Goal: Task Accomplishment & Management: Complete application form

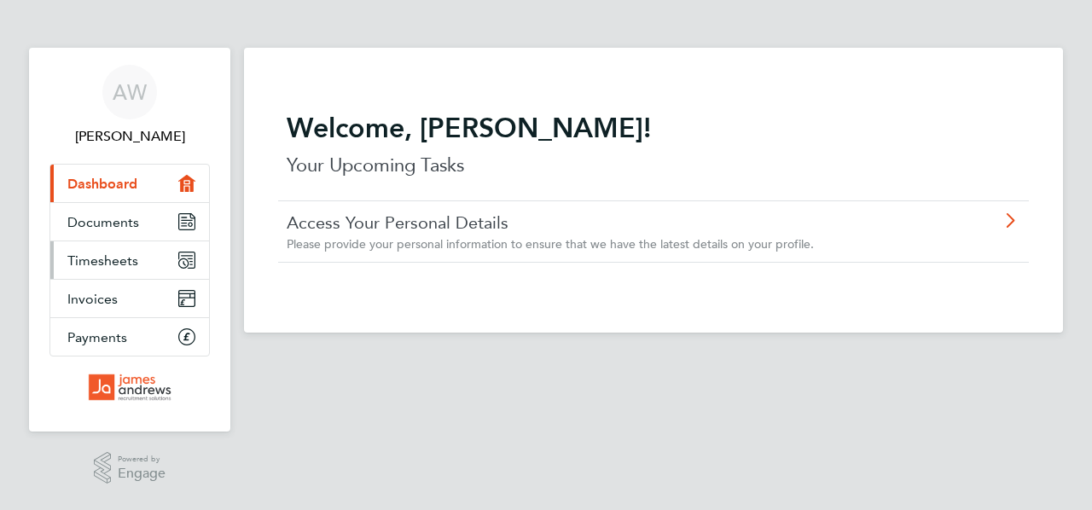
click at [86, 264] on span "Timesheets" at bounding box center [102, 260] width 71 height 16
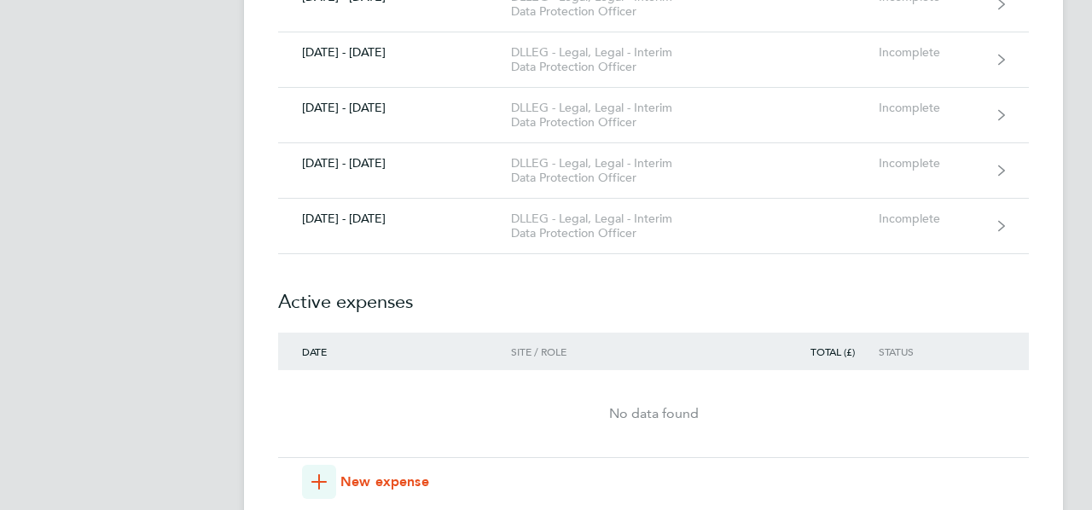
scroll to position [888, 0]
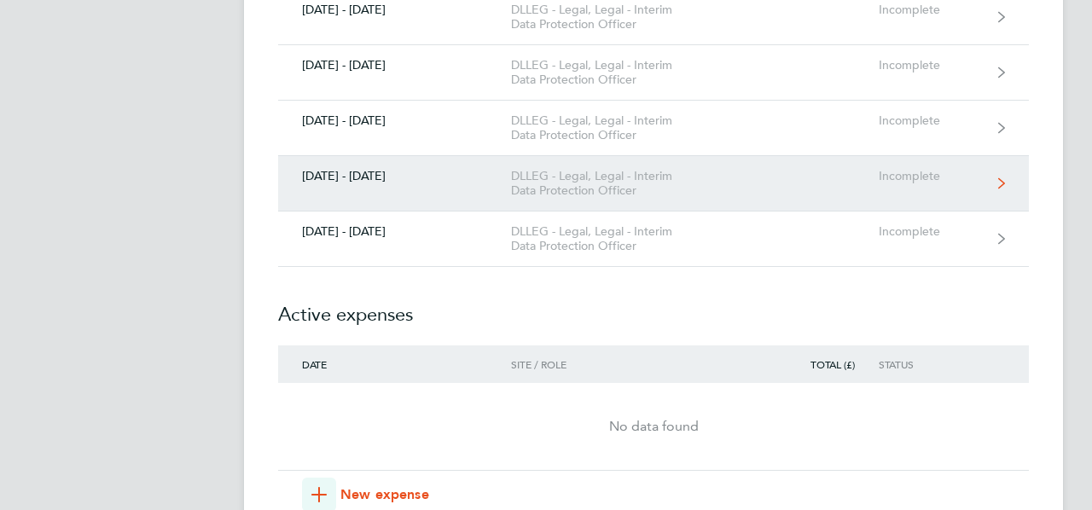
click at [1001, 178] on icon at bounding box center [1001, 183] width 7 height 12
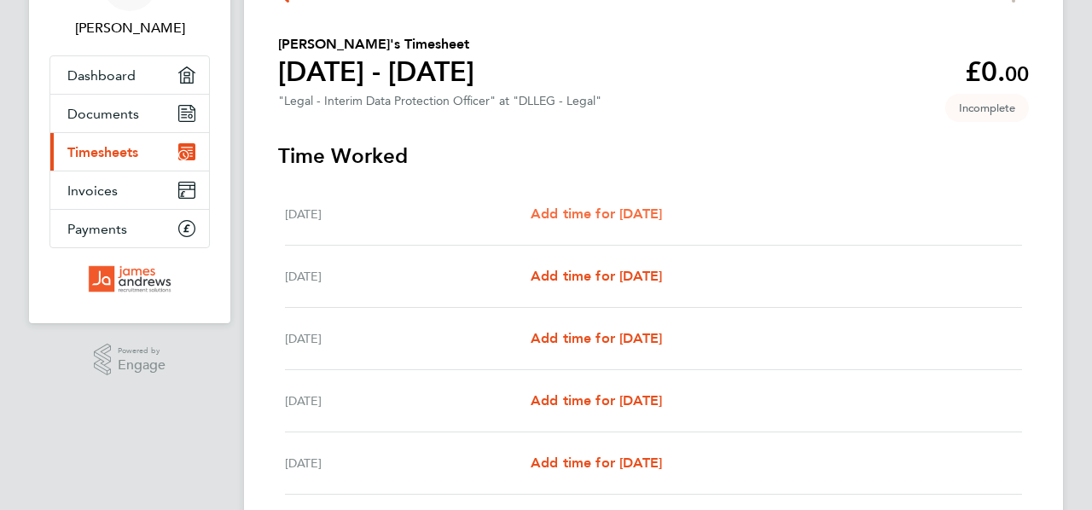
scroll to position [121, 0]
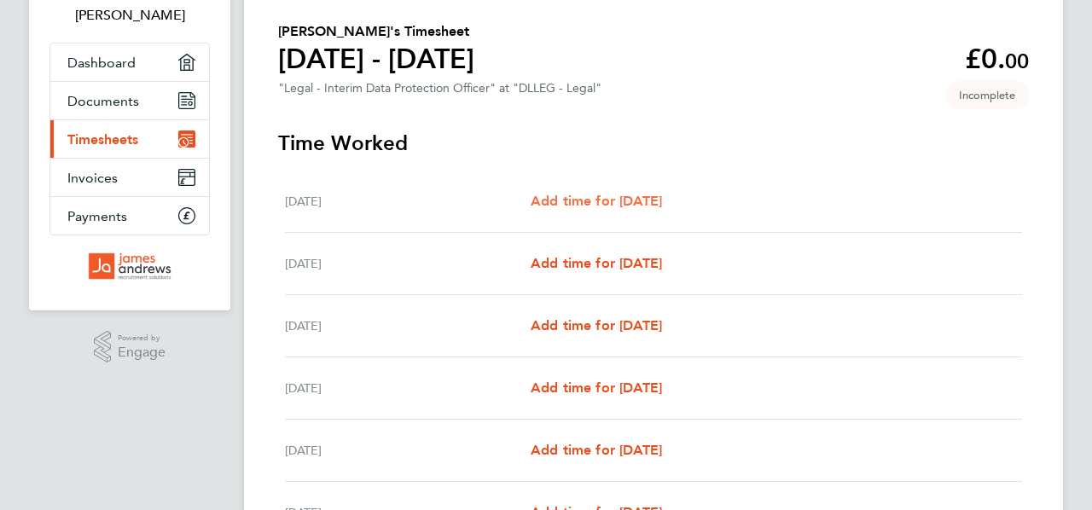
click at [631, 199] on span "Add time for Mon 18 Aug" at bounding box center [595, 201] width 131 height 16
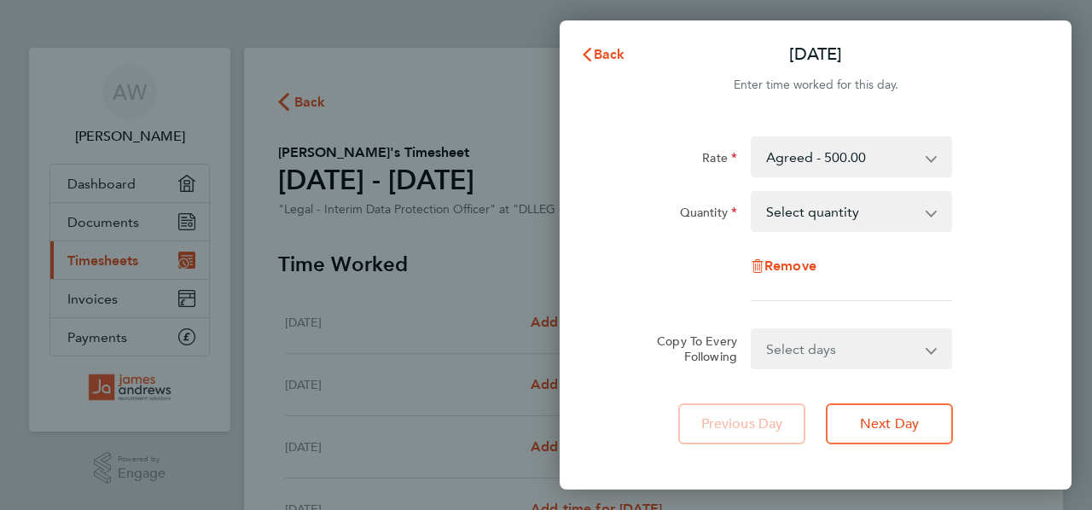
click at [921, 210] on select "Select quantity 0.5 1" at bounding box center [840, 212] width 177 height 38
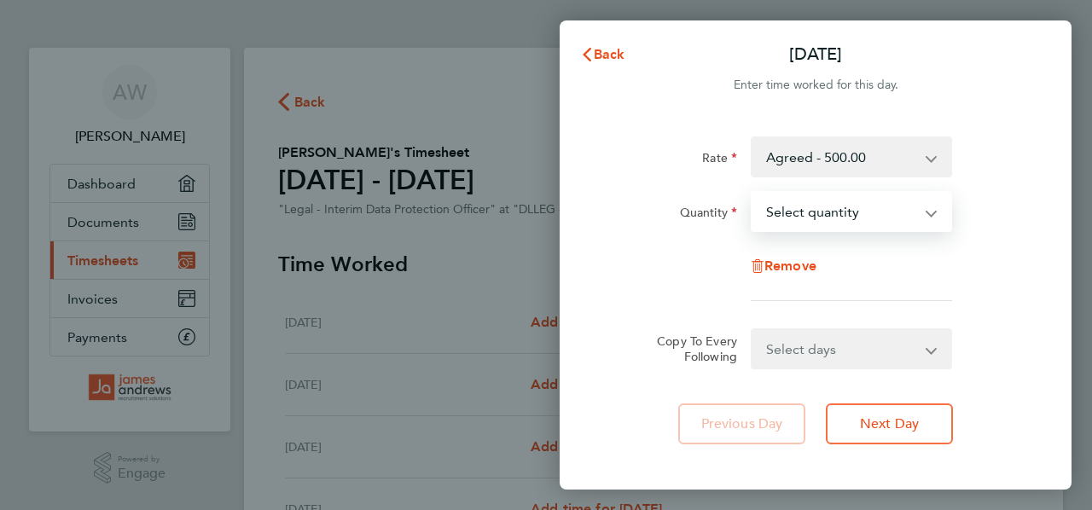
select select "1"
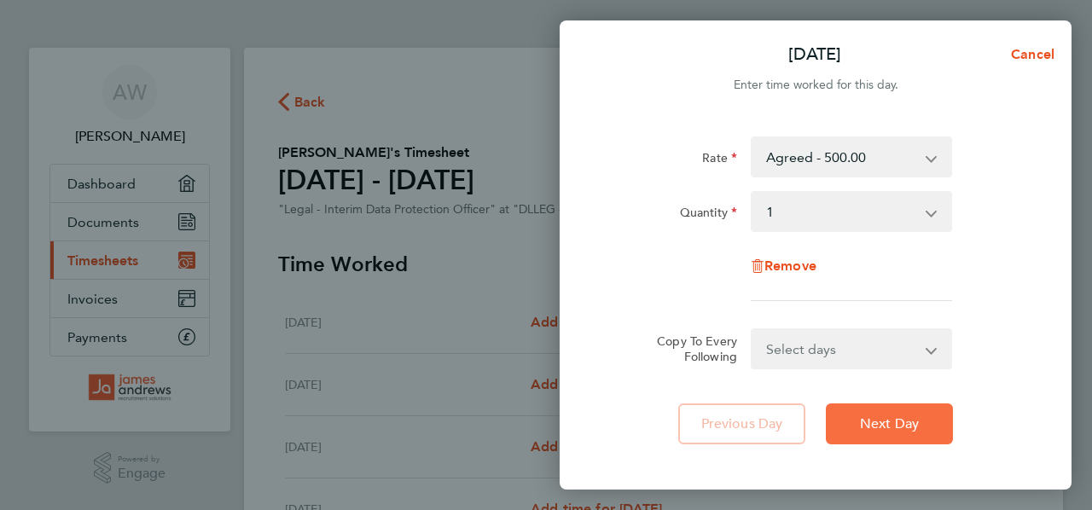
click at [876, 424] on span "Next Day" at bounding box center [889, 423] width 59 height 17
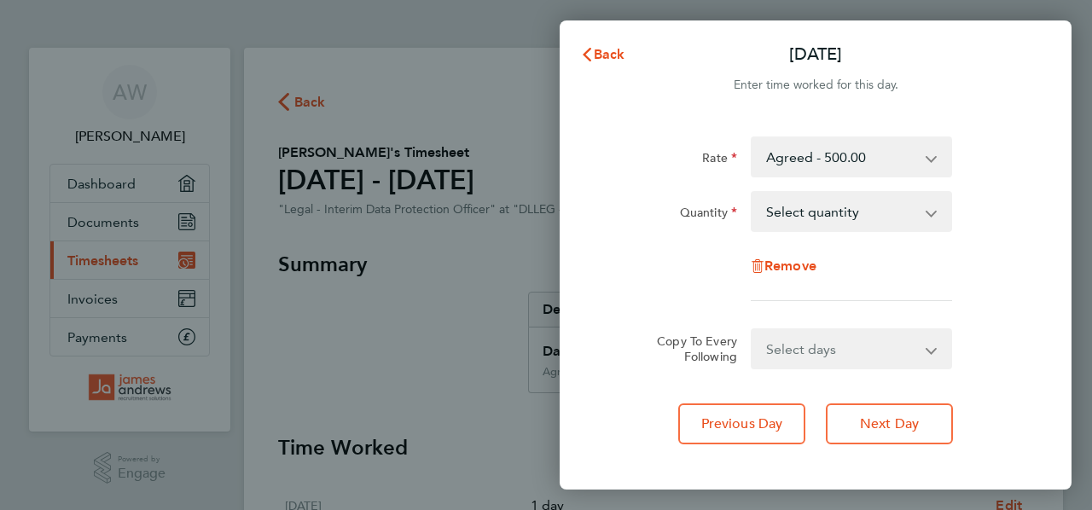
click at [932, 212] on app-icon-cross-button at bounding box center [940, 212] width 20 height 38
click at [930, 208] on app-icon-cross-button at bounding box center [940, 212] width 20 height 38
click at [929, 210] on select "Select quantity 0.5 1" at bounding box center [840, 212] width 177 height 38
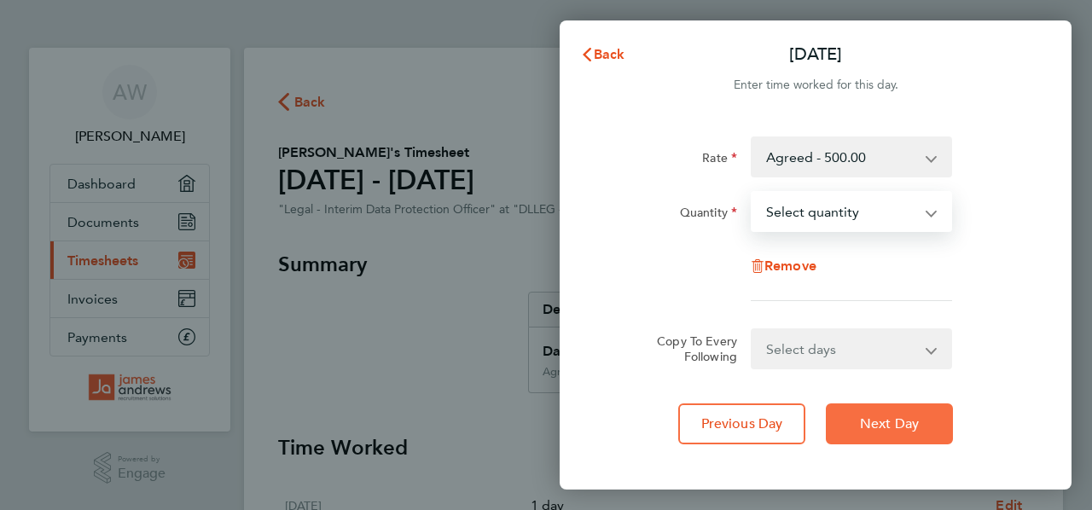
click at [888, 422] on span "Next Day" at bounding box center [889, 423] width 59 height 17
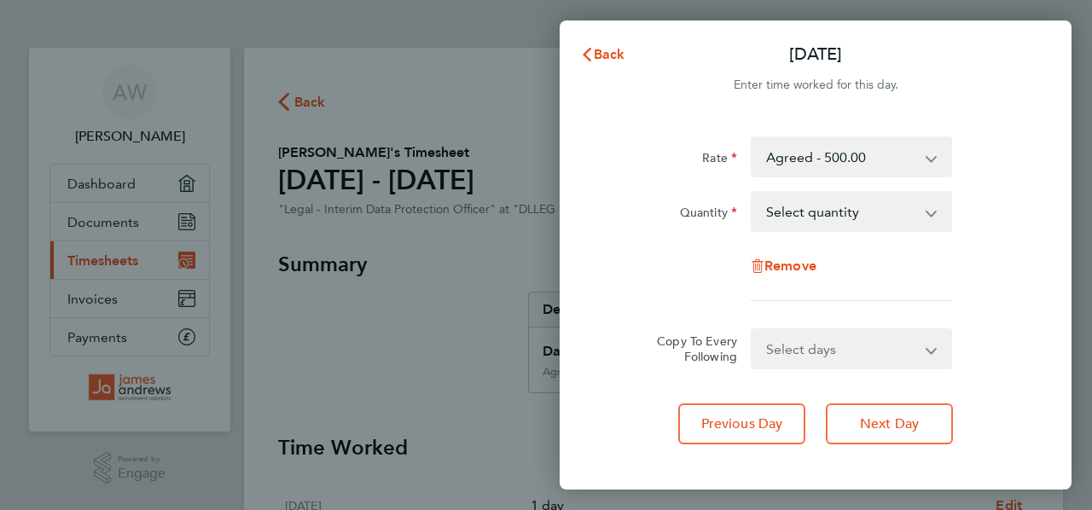
click at [930, 216] on app-icon-cross-button at bounding box center [940, 212] width 20 height 38
click at [925, 213] on select "Select quantity 0.5 1" at bounding box center [840, 212] width 177 height 38
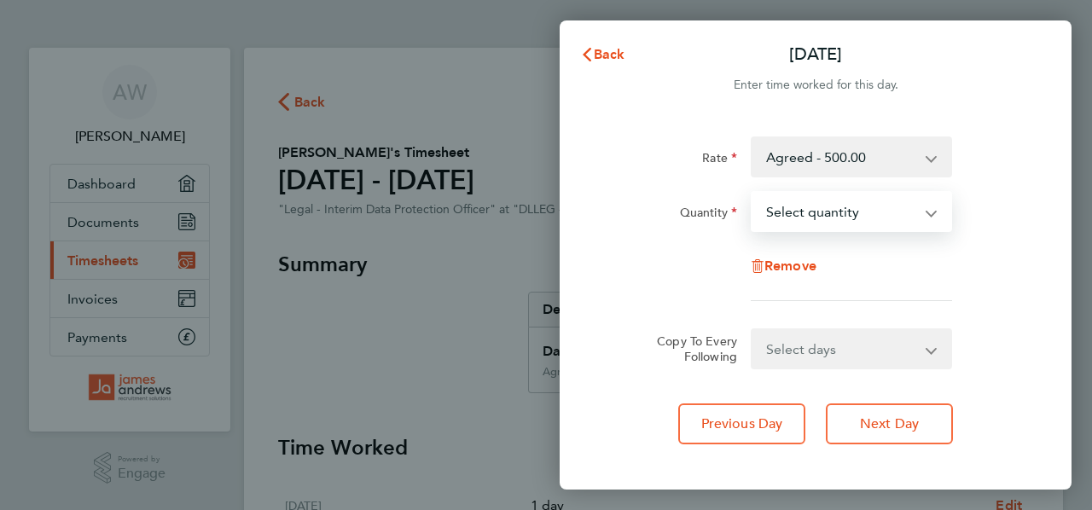
select select "1"
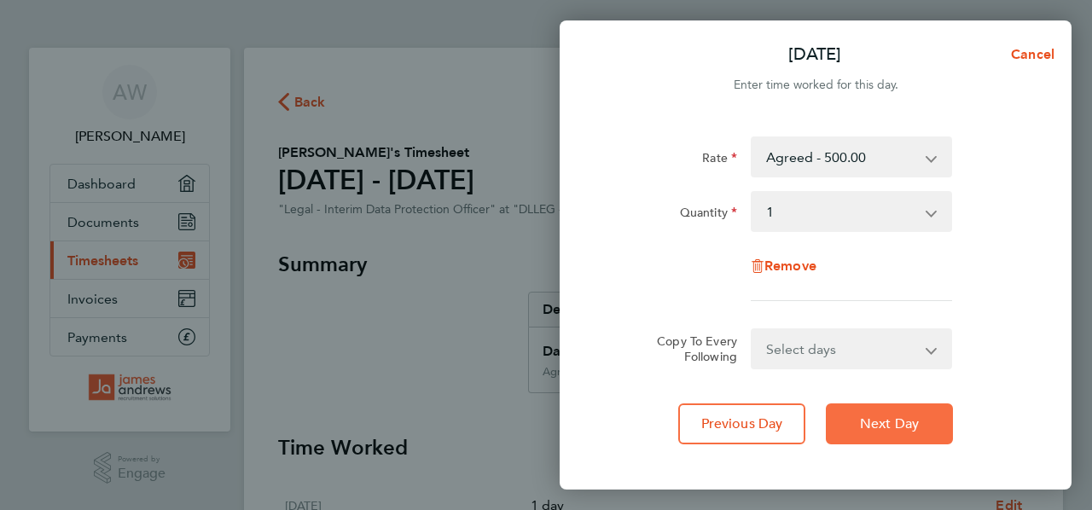
click at [886, 419] on span "Next Day" at bounding box center [889, 423] width 59 height 17
click at [878, 414] on button "Next Day" at bounding box center [888, 423] width 127 height 41
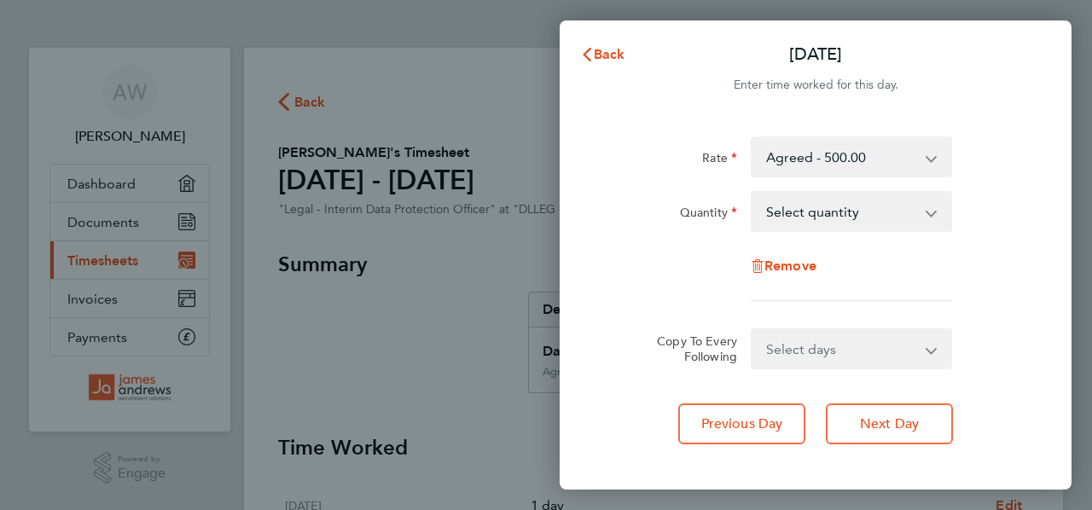
click at [924, 205] on select "Select quantity 0.5 1" at bounding box center [840, 212] width 177 height 38
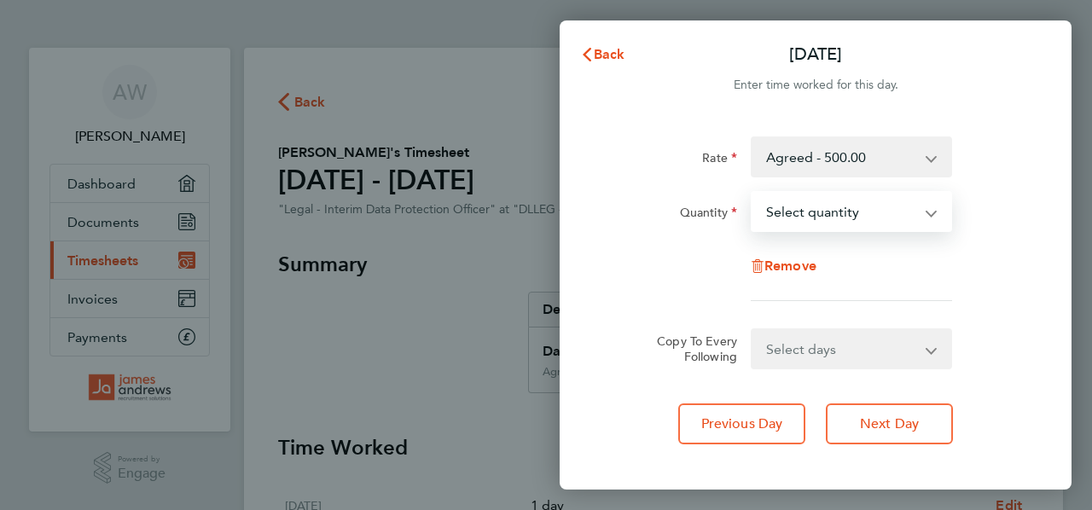
select select "1"
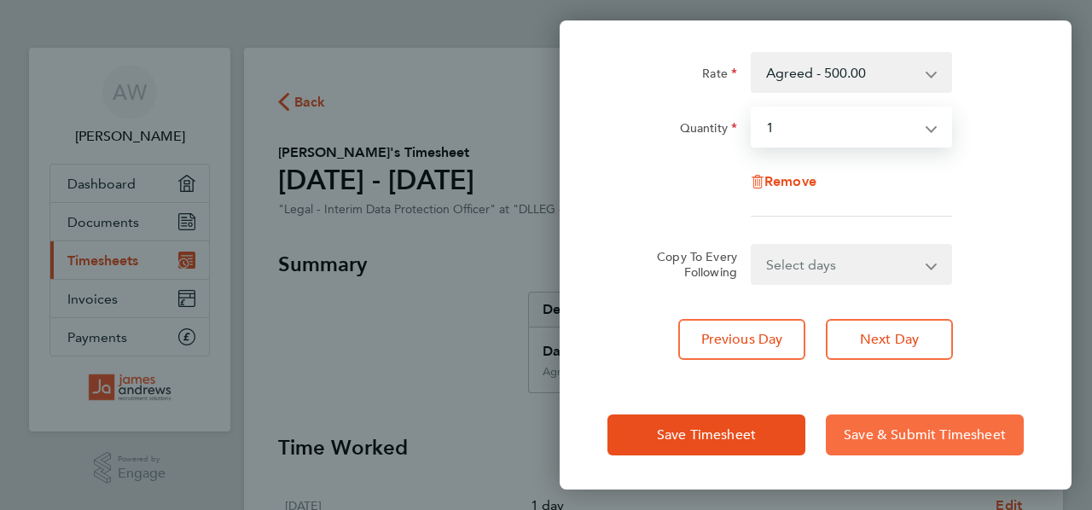
click at [912, 426] on span "Save & Submit Timesheet" at bounding box center [924, 434] width 162 height 17
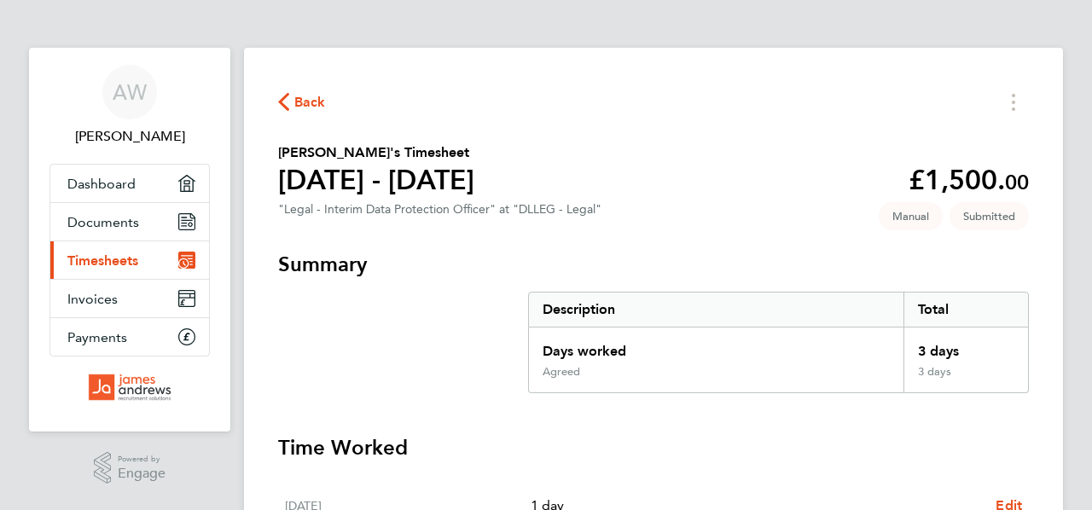
click at [100, 260] on span "Timesheets" at bounding box center [102, 260] width 71 height 16
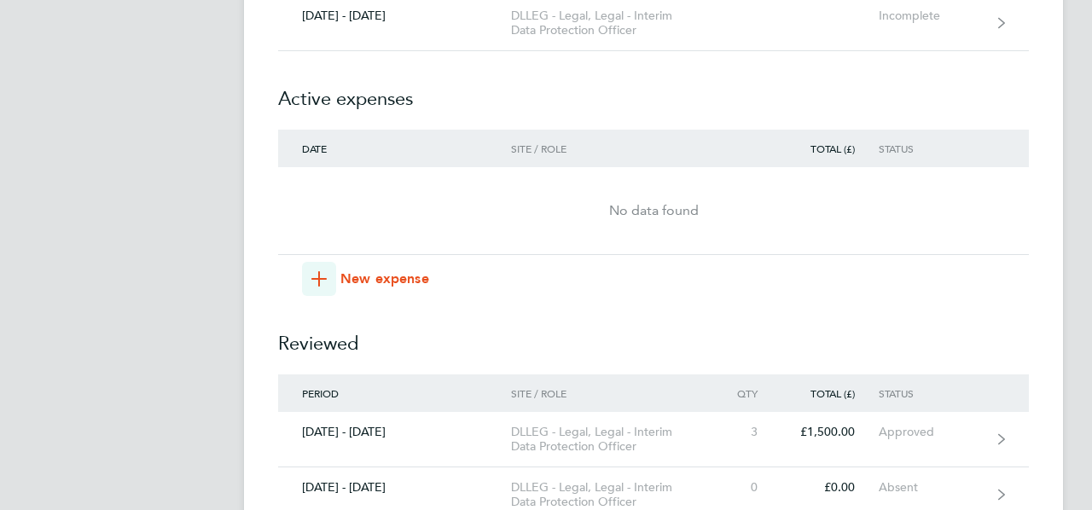
scroll to position [1104, 0]
